Goal: Transaction & Acquisition: Purchase product/service

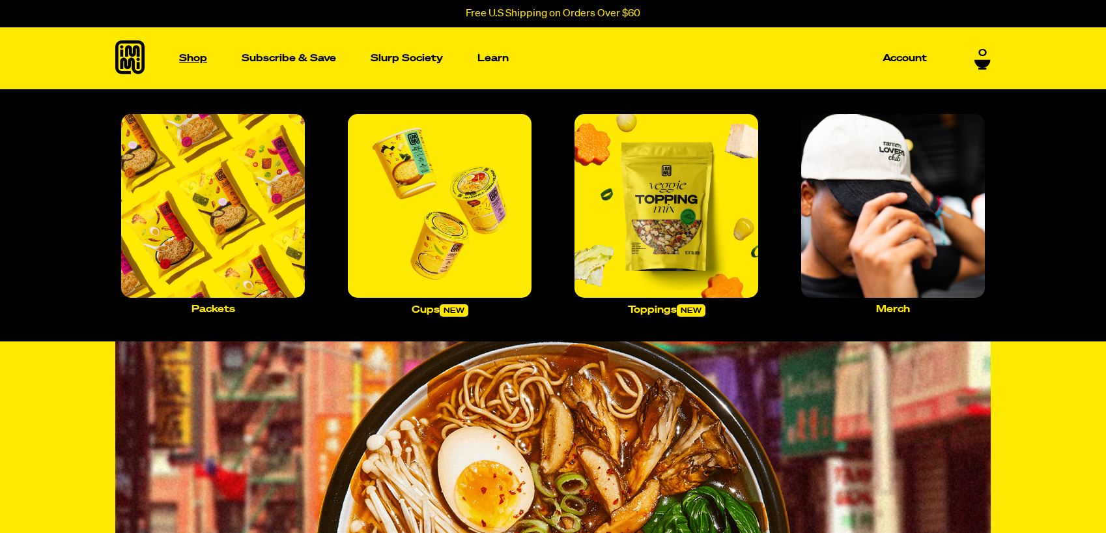
click at [190, 58] on p "Shop" at bounding box center [193, 58] width 28 height 10
click at [455, 214] on img "Main navigation" at bounding box center [440, 206] width 184 height 184
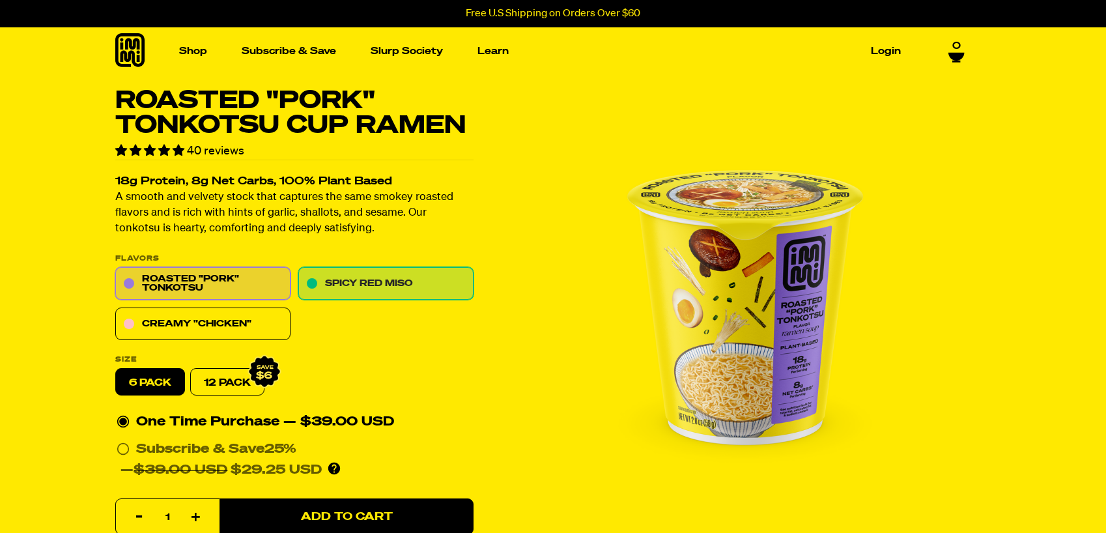
click at [399, 283] on link "Spicy Red Miso" at bounding box center [385, 284] width 175 height 33
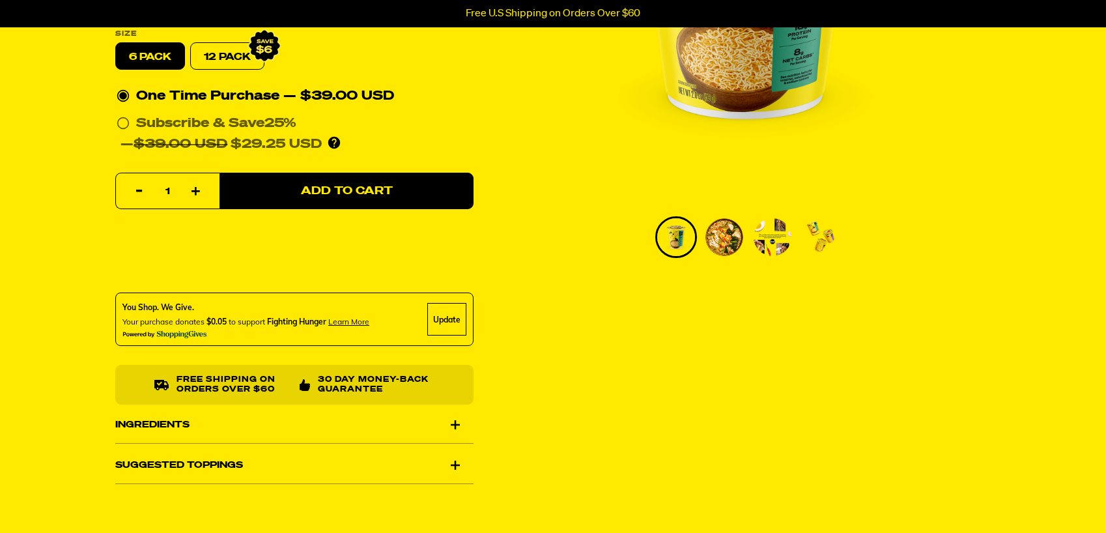
scroll to position [391, 0]
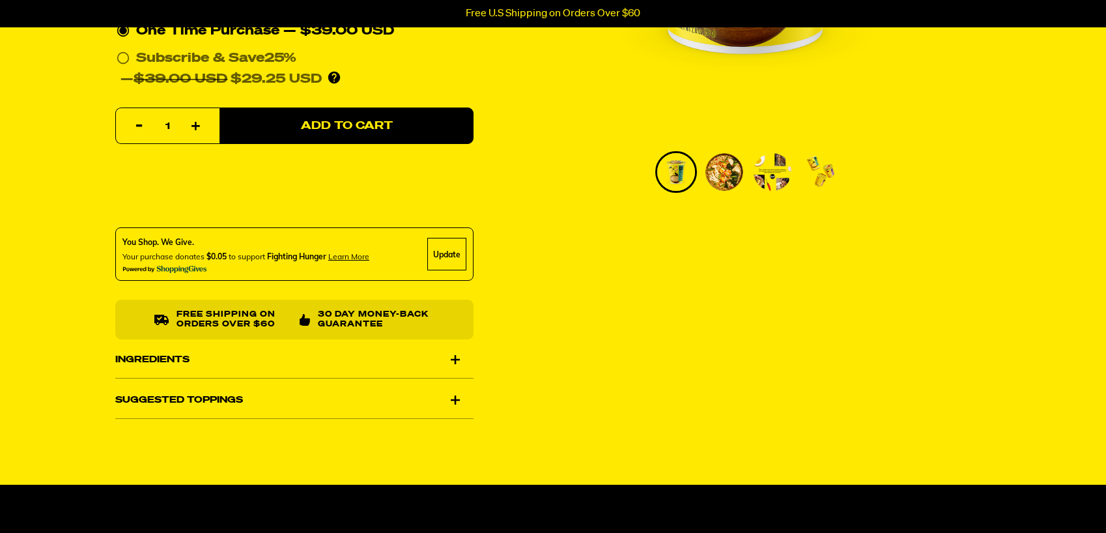
click at [458, 358] on div "Ingredients" at bounding box center [294, 359] width 358 height 36
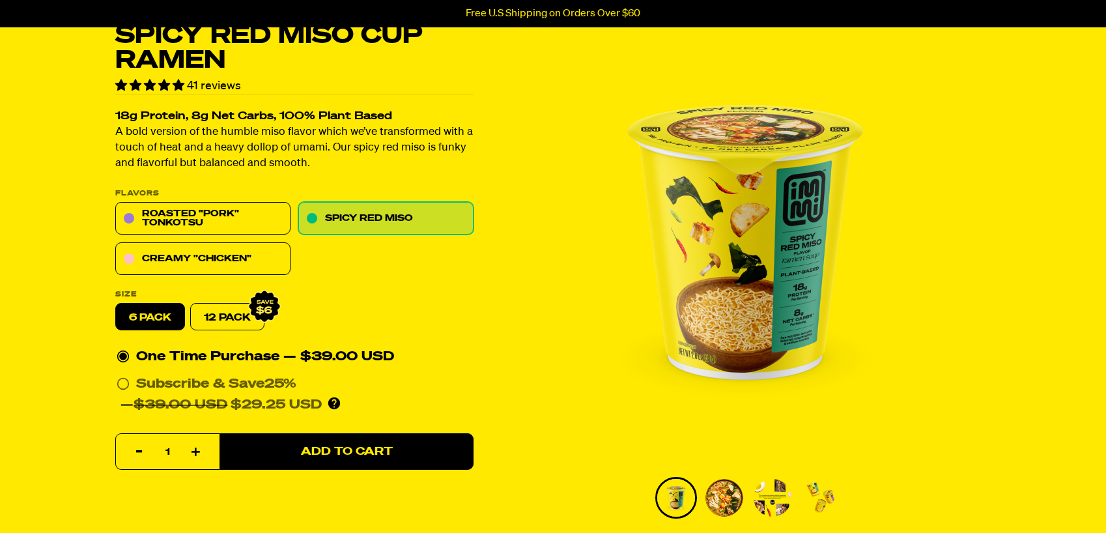
scroll to position [0, 0]
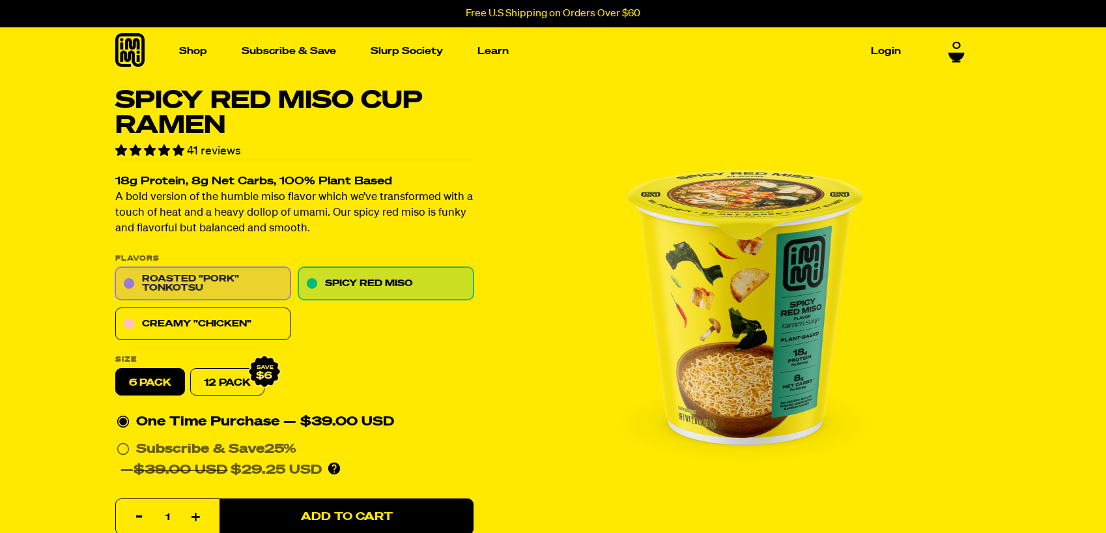
click at [209, 287] on link "Roasted "Pork" Tonkotsu" at bounding box center [202, 284] width 175 height 33
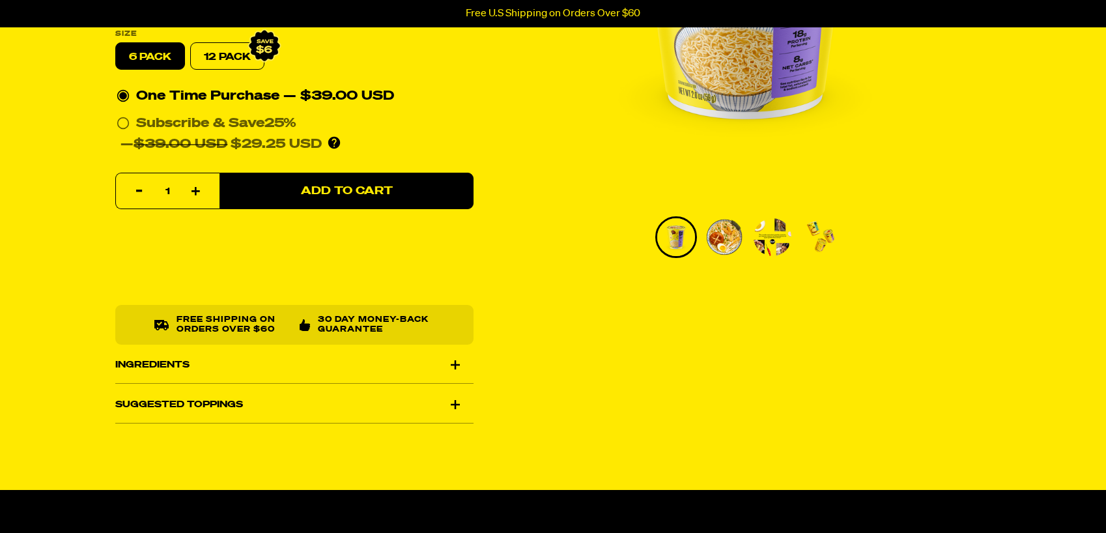
scroll to position [391, 0]
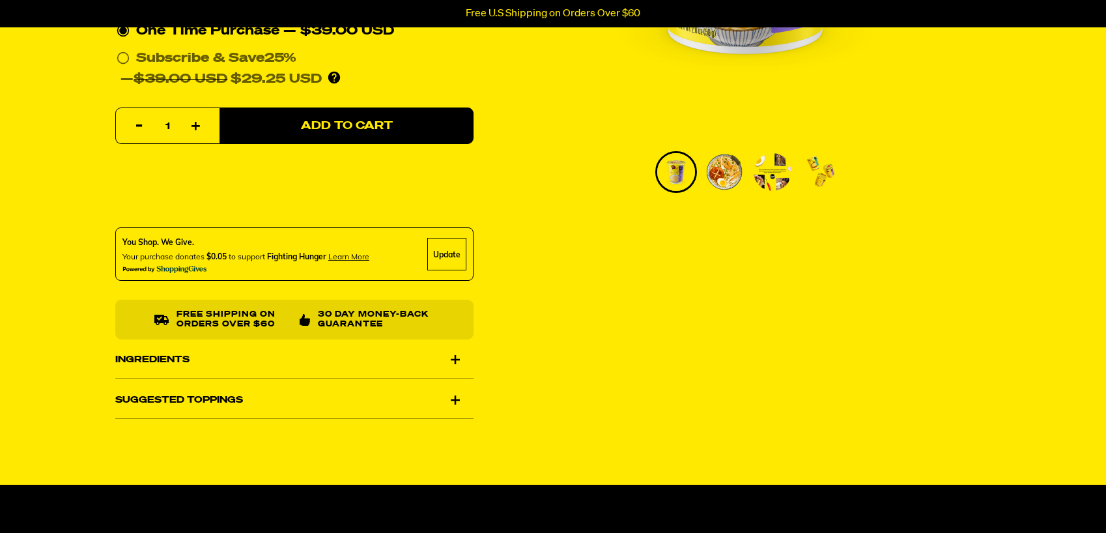
click at [457, 361] on div "Ingredients" at bounding box center [294, 359] width 358 height 36
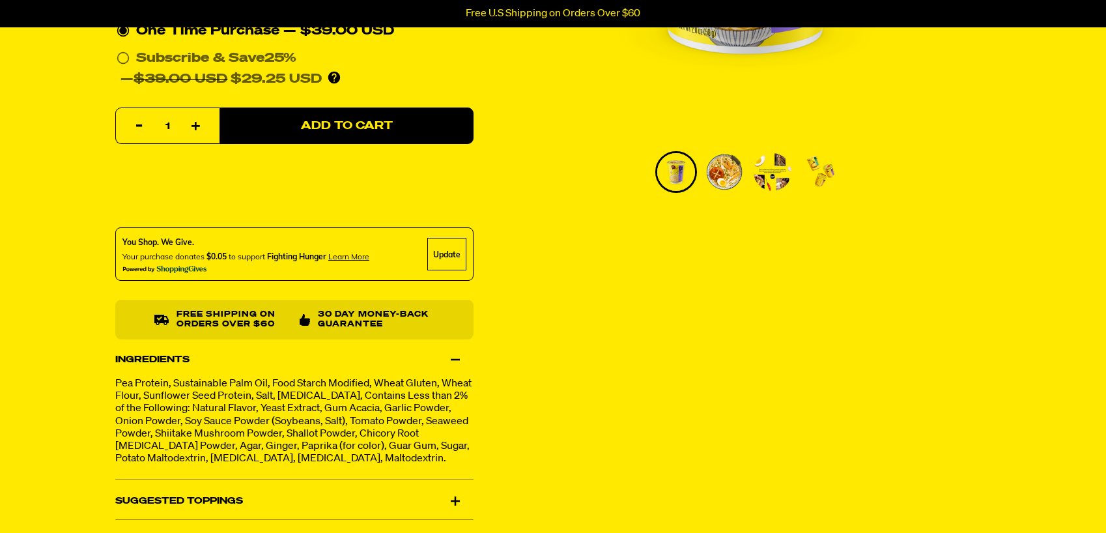
scroll to position [456, 0]
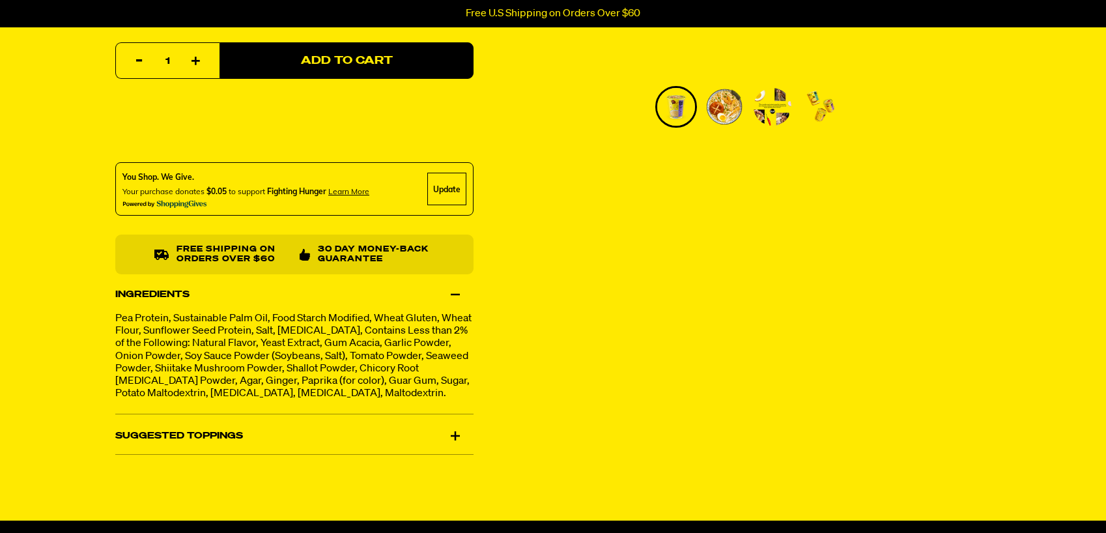
click at [458, 445] on div "Suggested Toppings" at bounding box center [294, 435] width 358 height 36
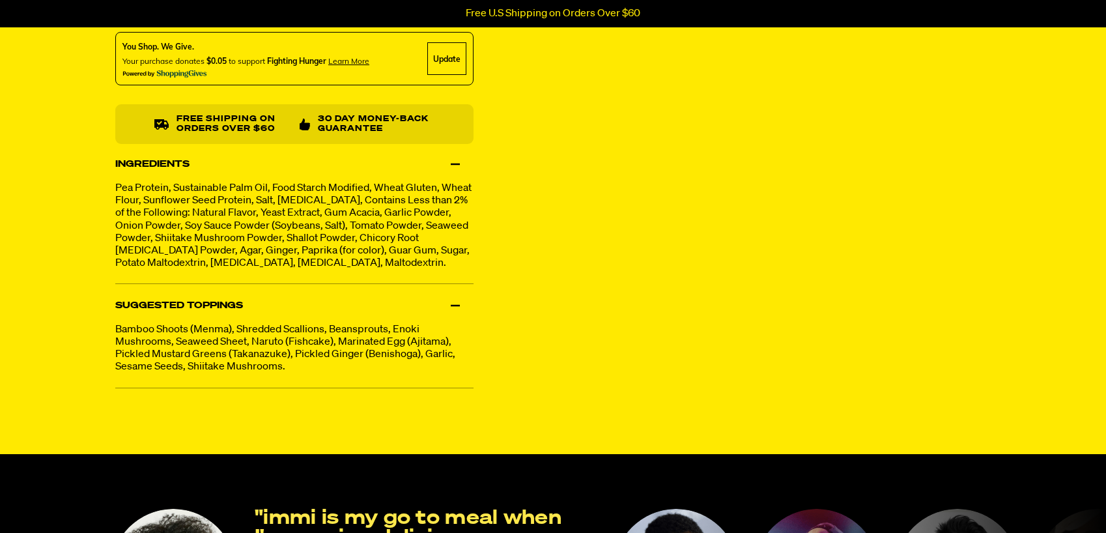
scroll to position [521, 0]
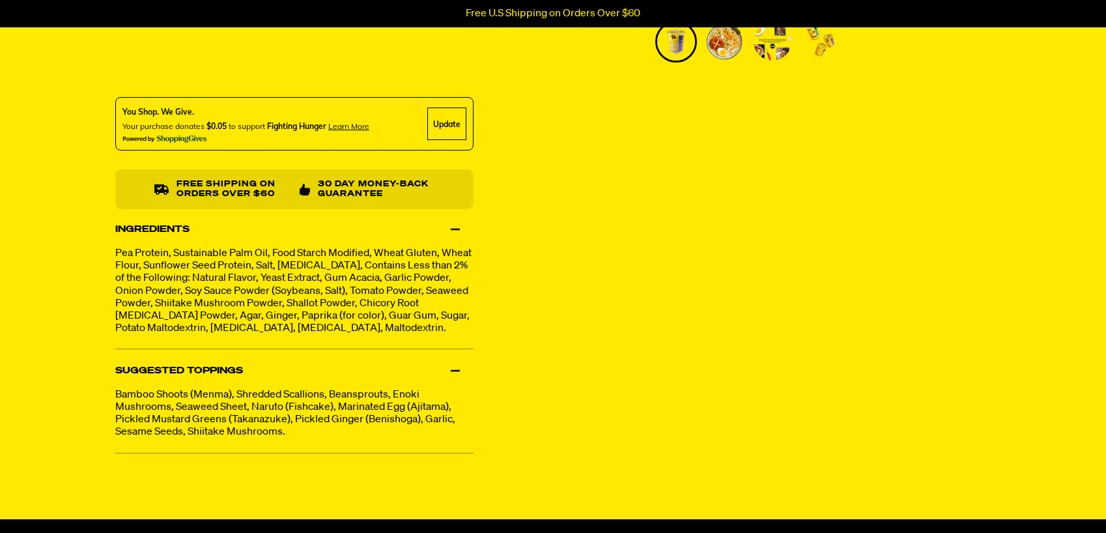
click at [451, 382] on div "Suggested Toppings" at bounding box center [294, 370] width 358 height 36
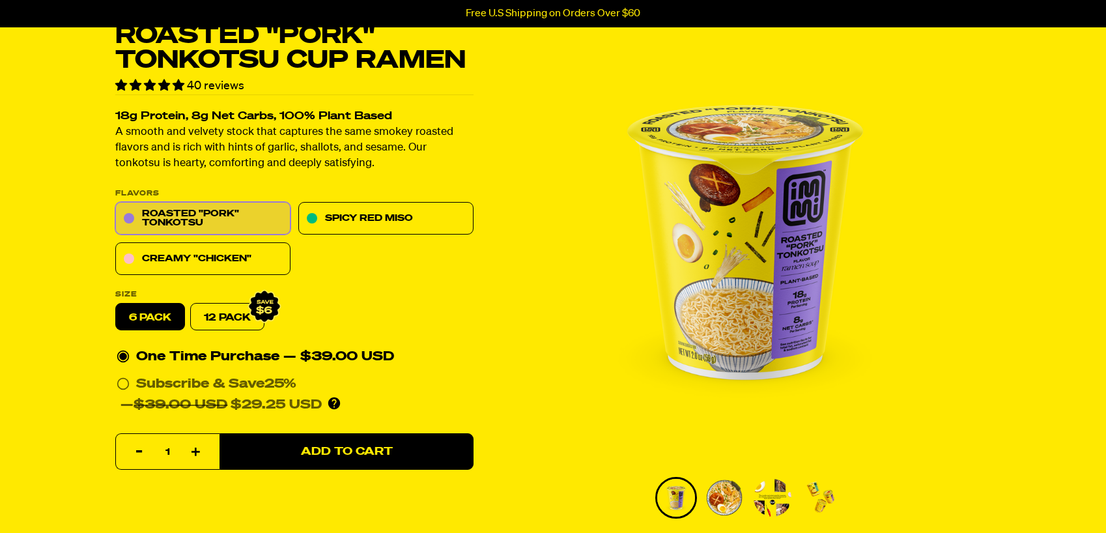
scroll to position [0, 0]
